Goal: Information Seeking & Learning: Learn about a topic

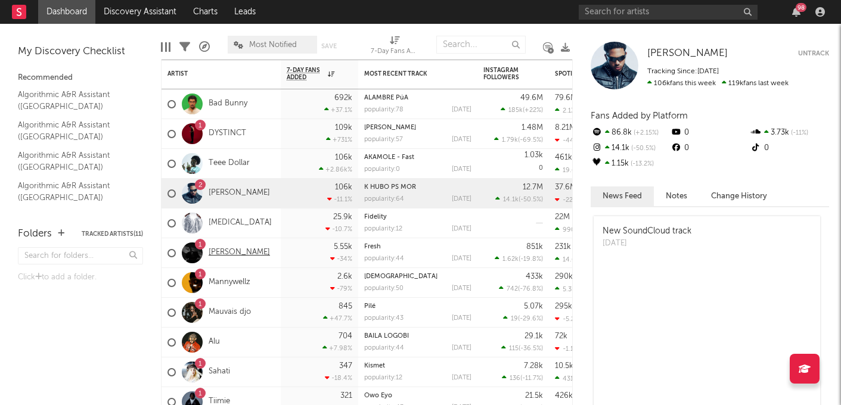
click at [227, 254] on link "[PERSON_NAME]" at bounding box center [239, 253] width 61 height 10
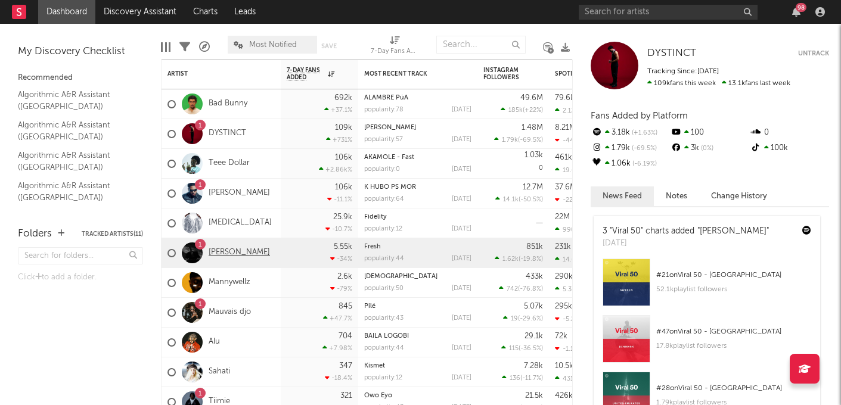
click at [227, 253] on link "[PERSON_NAME]" at bounding box center [239, 253] width 61 height 10
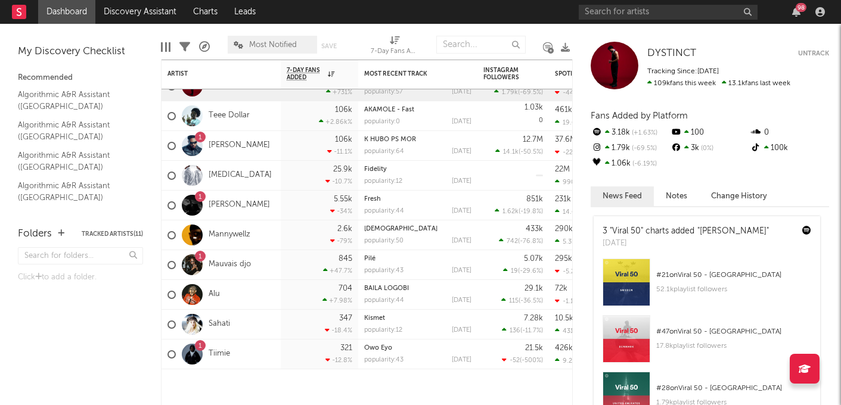
click at [194, 349] on div at bounding box center [192, 354] width 21 height 21
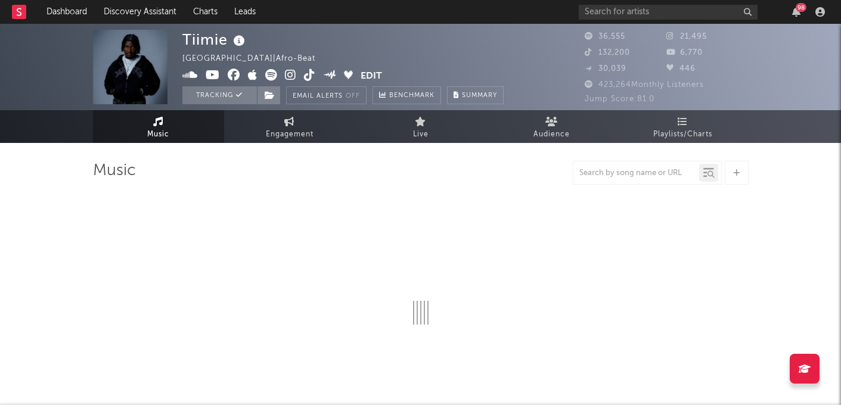
select select "6m"
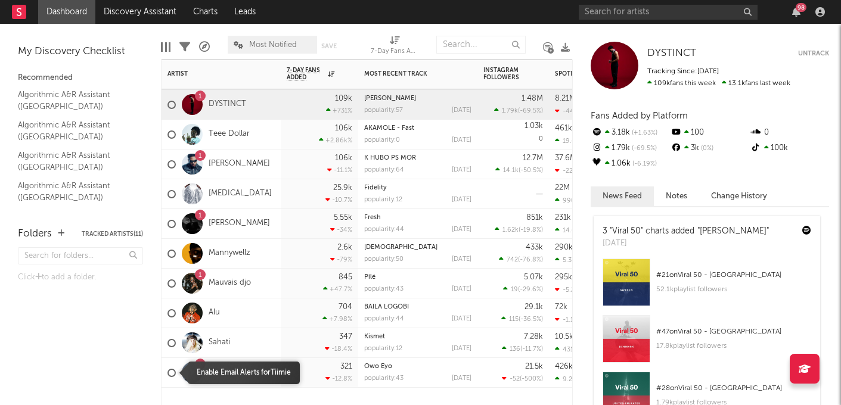
click at [171, 372] on div at bounding box center [171, 373] width 8 height 8
click at [167, 372] on input "checkbox" at bounding box center [167, 373] width 0 height 11
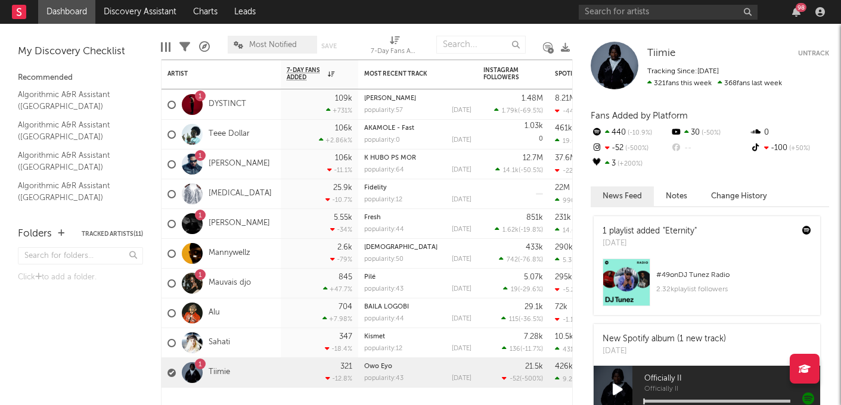
scroll to position [111, 0]
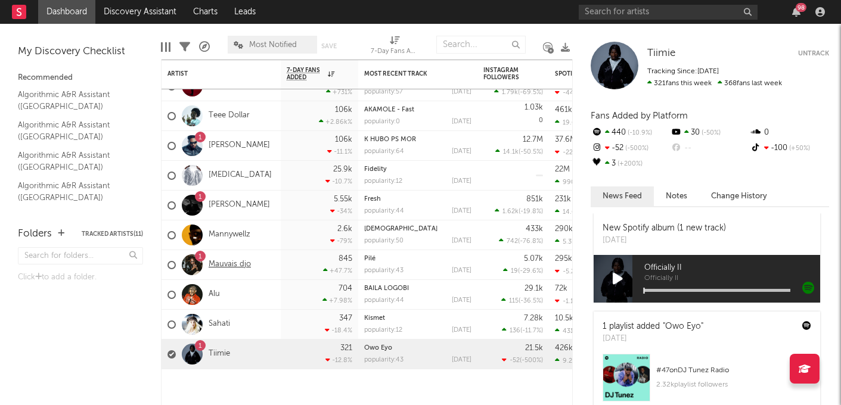
click at [232, 265] on link "Mauvais djo" at bounding box center [230, 265] width 42 height 10
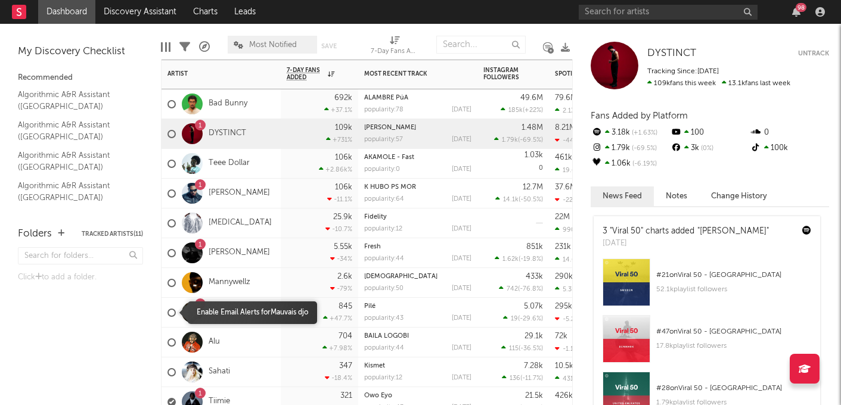
click at [172, 315] on div at bounding box center [171, 313] width 8 height 8
click at [167, 315] on input "checkbox" at bounding box center [167, 312] width 0 height 11
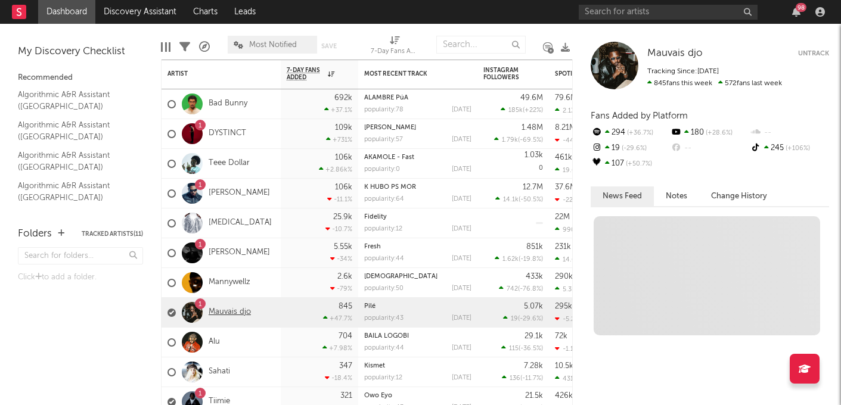
click at [219, 310] on link "Mauvais djo" at bounding box center [230, 312] width 42 height 10
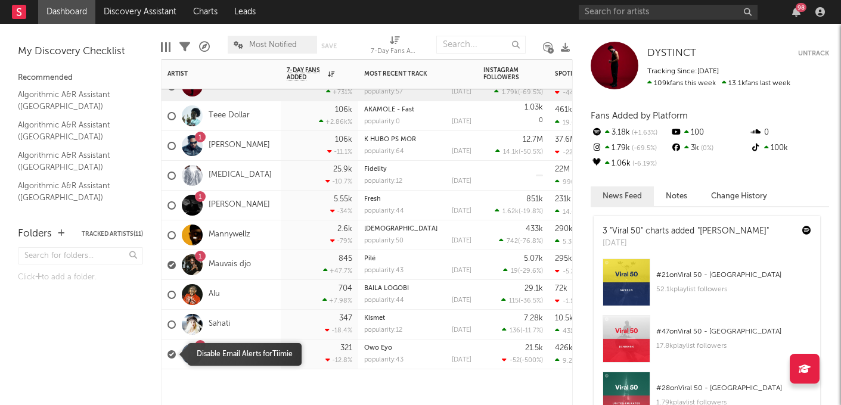
click at [169, 352] on div at bounding box center [171, 354] width 8 height 8
click at [167, 352] on input "checkbox" at bounding box center [167, 354] width 0 height 11
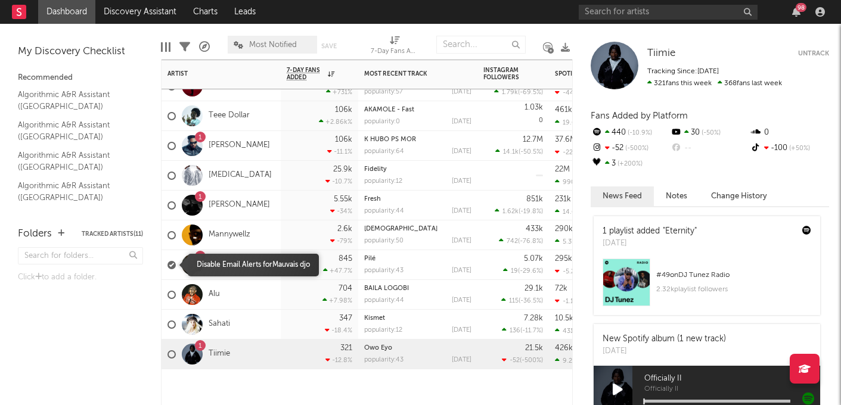
click at [173, 262] on div at bounding box center [171, 265] width 8 height 8
click at [167, 262] on input "checkbox" at bounding box center [167, 265] width 0 height 11
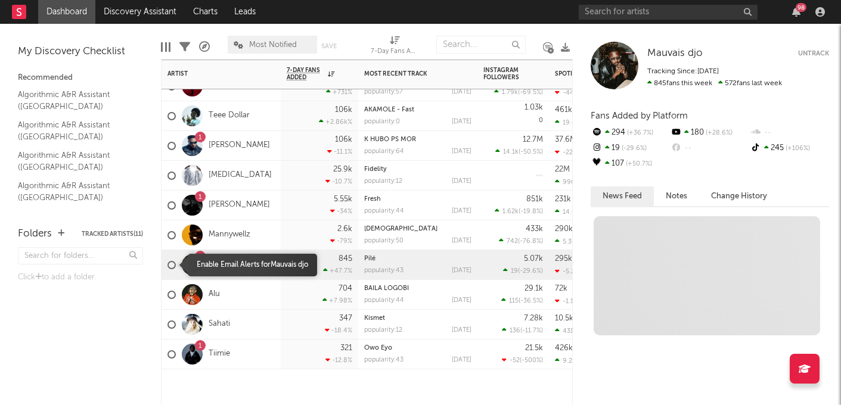
click at [169, 264] on div at bounding box center [171, 265] width 8 height 8
click at [167, 264] on input "checkbox" at bounding box center [167, 265] width 0 height 11
